Goal: Check status: Check status

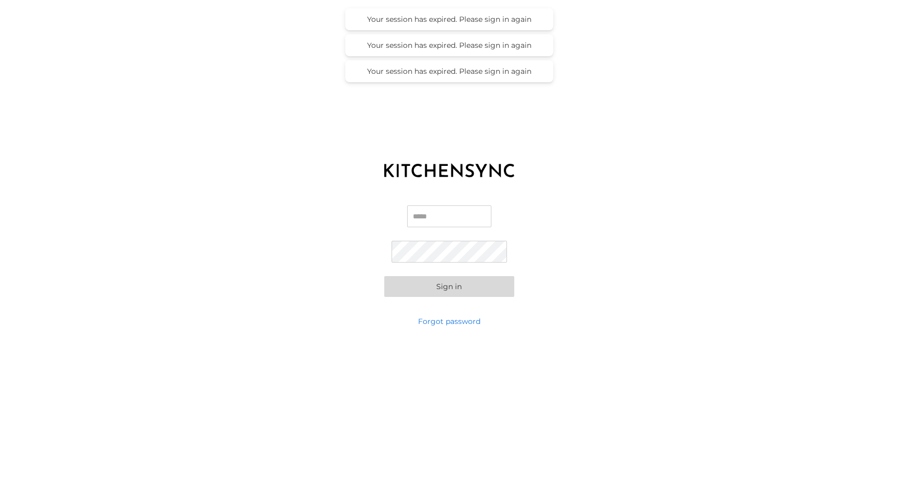
type input "**********"
click at [449, 286] on button "Sign in" at bounding box center [449, 286] width 130 height 21
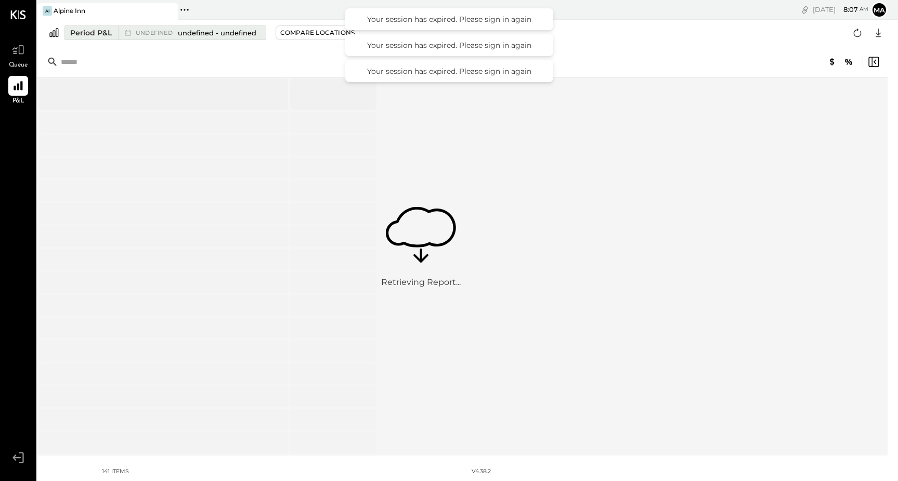
click at [82, 35] on div "Period P&L" at bounding box center [91, 33] width 42 height 10
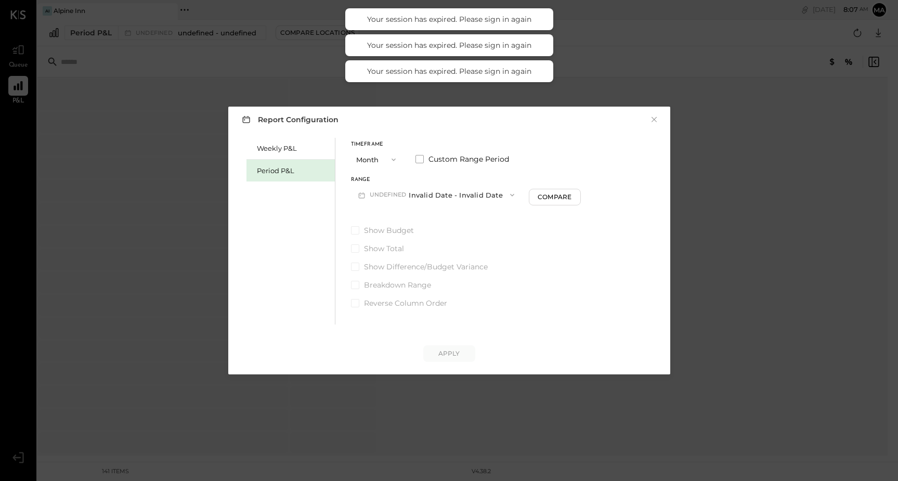
click at [392, 162] on icon "button" at bounding box center [394, 160] width 8 height 8
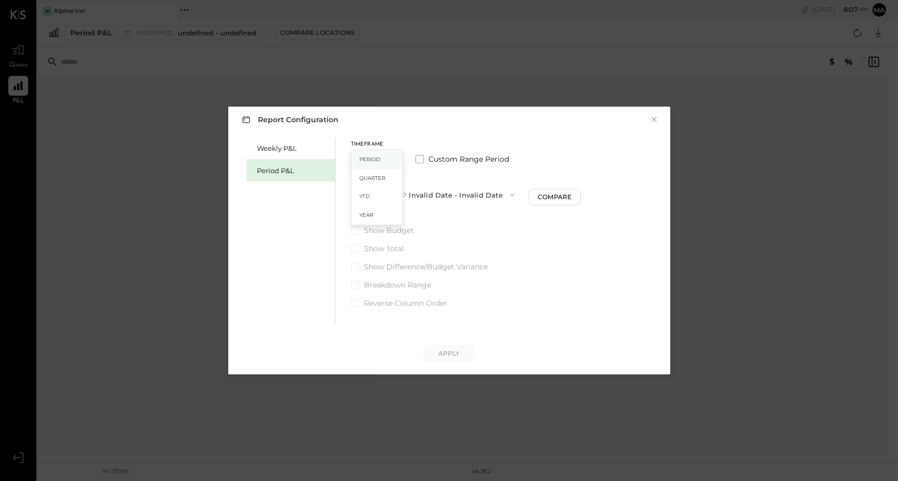
click at [387, 161] on div "Period" at bounding box center [377, 159] width 51 height 19
click at [362, 195] on icon "button" at bounding box center [361, 195] width 11 height 11
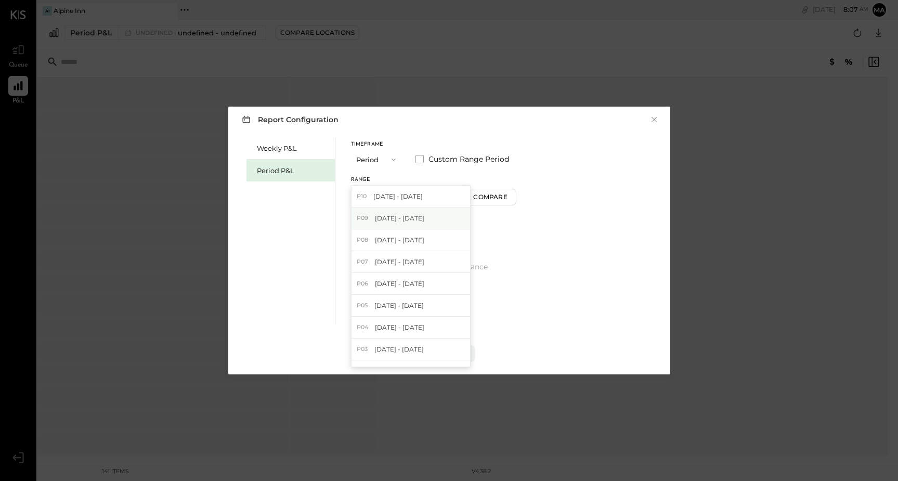
click at [365, 217] on span "P09" at bounding box center [364, 218] width 15 height 8
click at [460, 359] on button "Apply" at bounding box center [449, 353] width 52 height 17
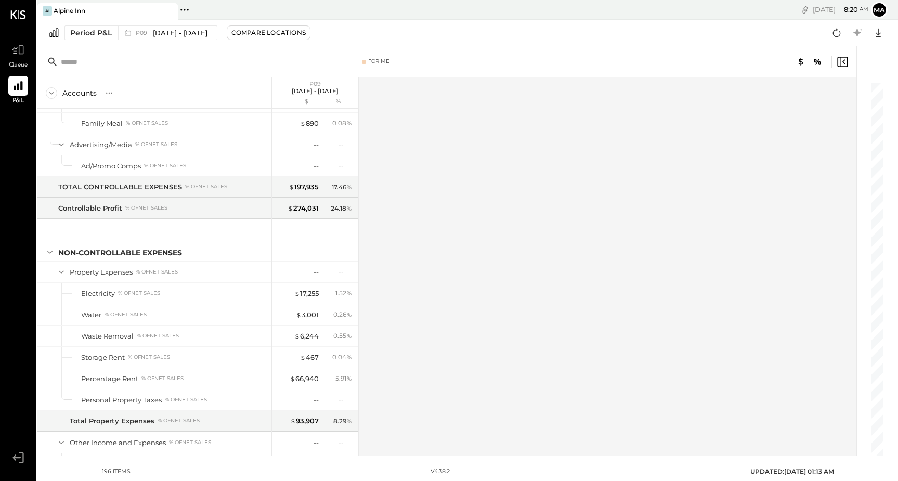
scroll to position [3290, 0]
